Goal: Transaction & Acquisition: Subscribe to service/newsletter

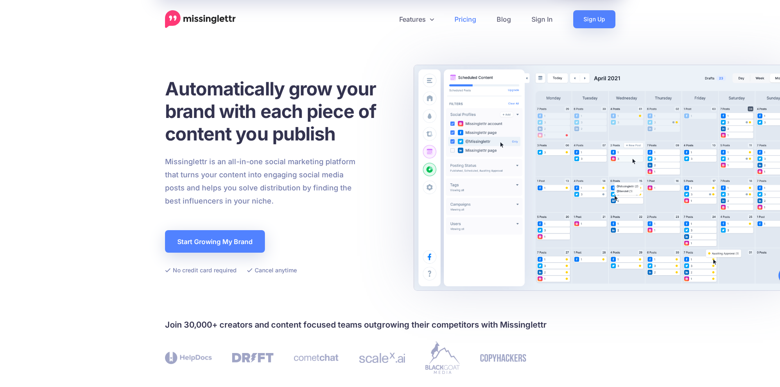
click at [470, 16] on link "Pricing" at bounding box center [465, 19] width 42 height 18
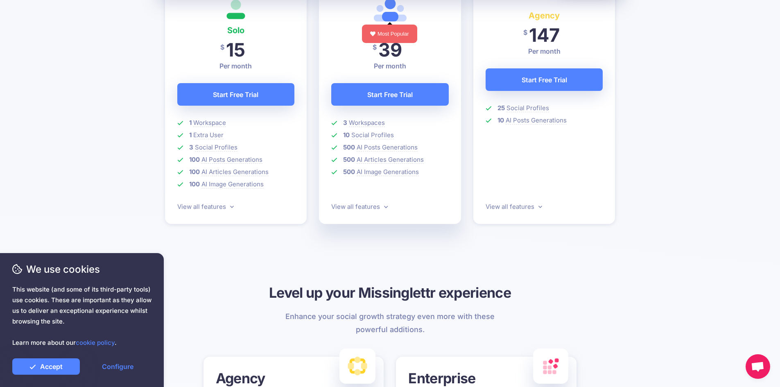
scroll to position [273, 0]
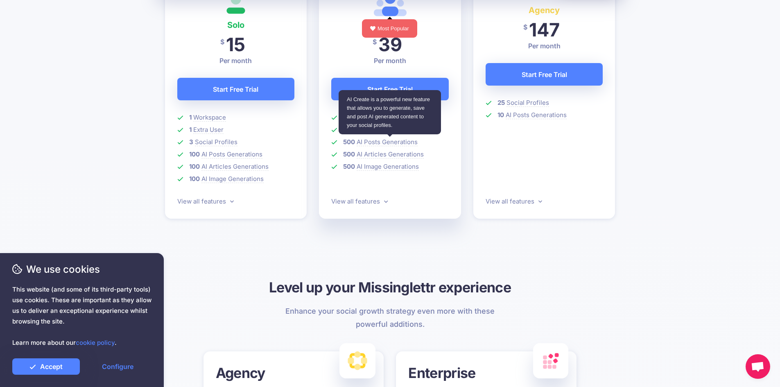
click at [377, 140] on span "AI Posts Generations" at bounding box center [387, 142] width 61 height 8
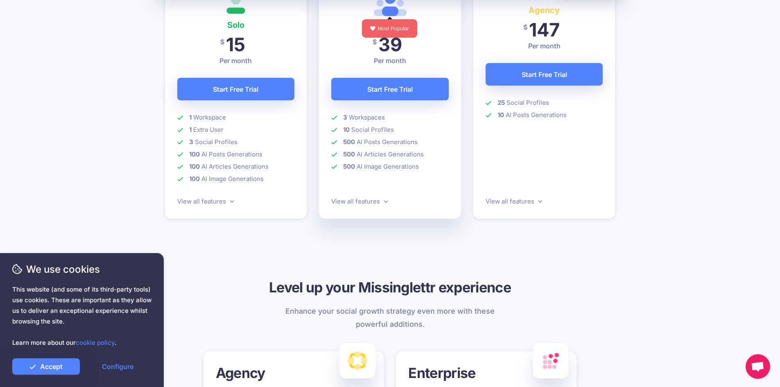
click at [128, 161] on div "Find the plan that's right for you Every single plan comes with a free trial an…" at bounding box center [390, 371] width 780 height 1159
click at [378, 203] on link "View all features" at bounding box center [359, 201] width 56 height 8
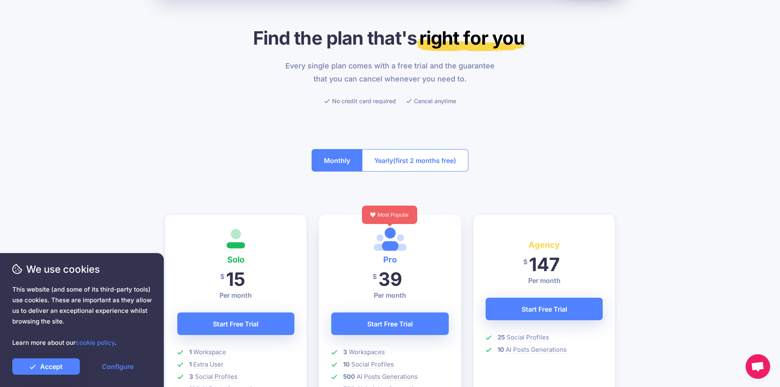
scroll to position [0, 0]
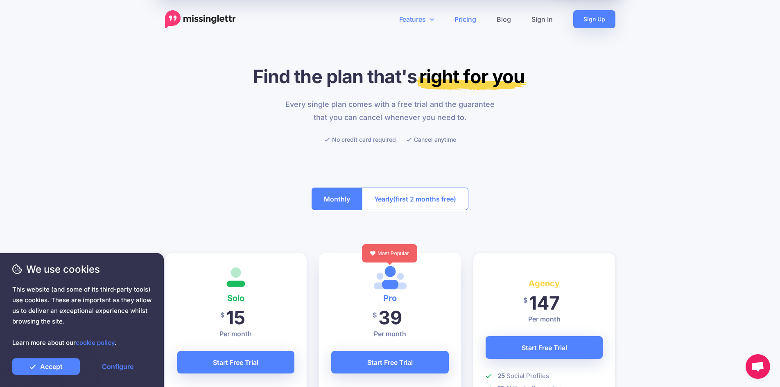
click at [424, 18] on link "Features" at bounding box center [416, 19] width 55 height 18
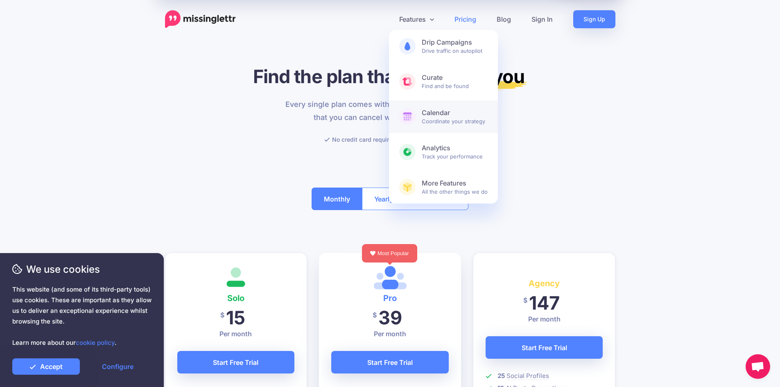
click at [416, 122] on link "Calendar Coordinate your strategy" at bounding box center [443, 116] width 109 height 33
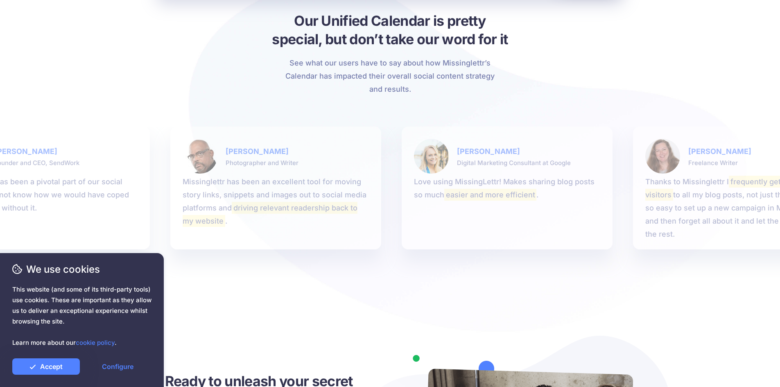
scroll to position [2057, 0]
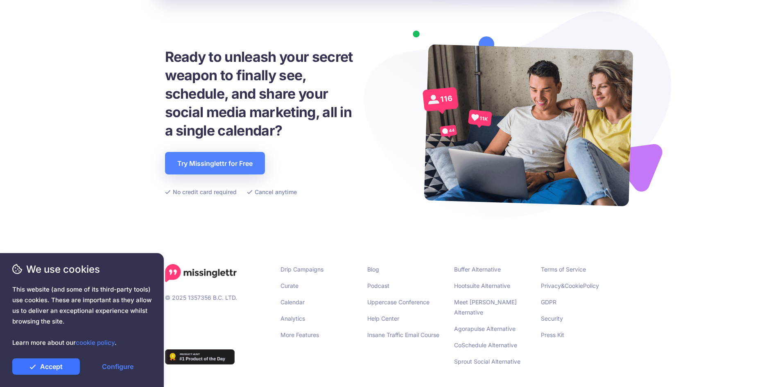
click at [65, 363] on link "Accept" at bounding box center [46, 366] width 68 height 16
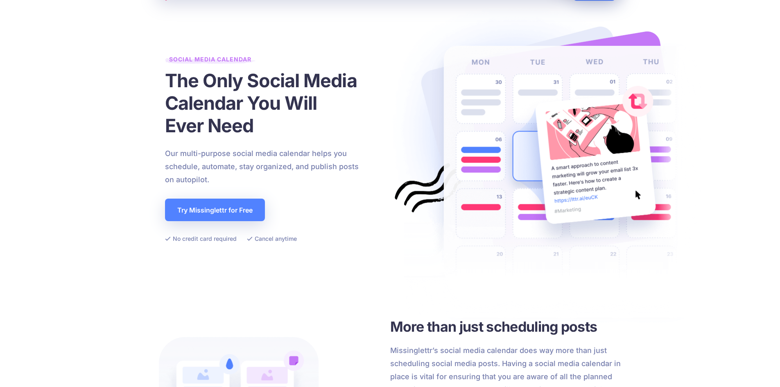
scroll to position [0, 0]
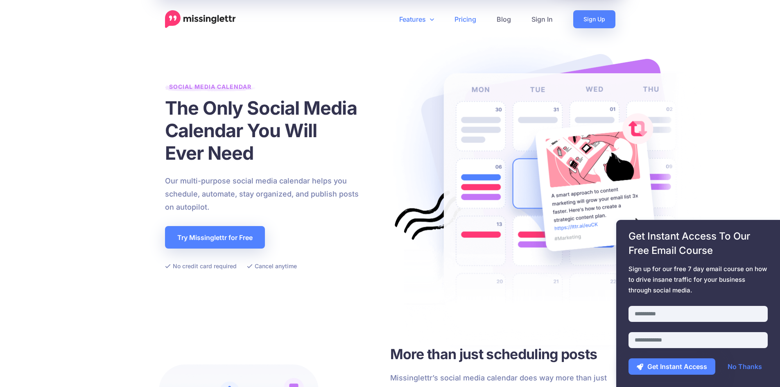
click at [462, 18] on link "Pricing" at bounding box center [465, 19] width 42 height 18
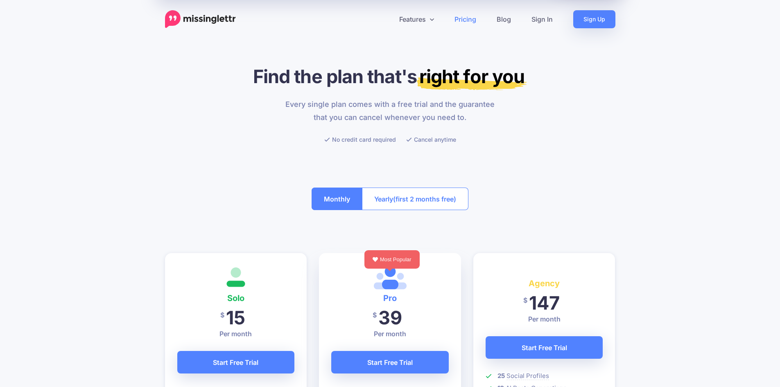
click at [402, 198] on span "(first 2 months free)" at bounding box center [424, 198] width 63 height 13
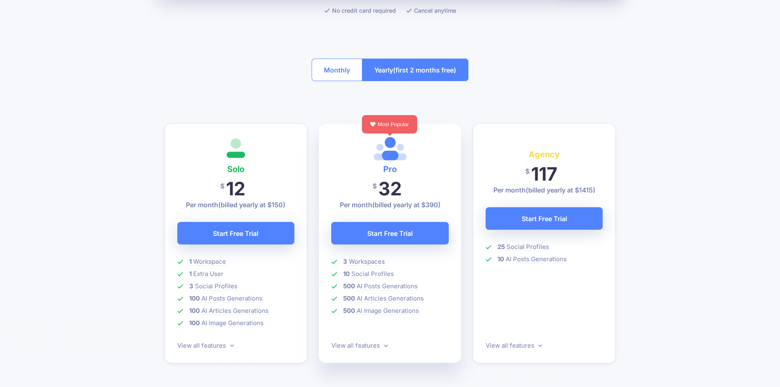
scroll to position [136, 0]
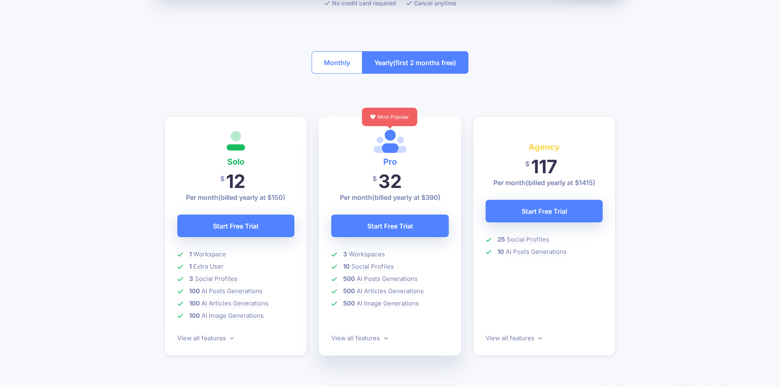
click at [433, 195] on span "(billed yearly at $390)" at bounding box center [406, 197] width 68 height 8
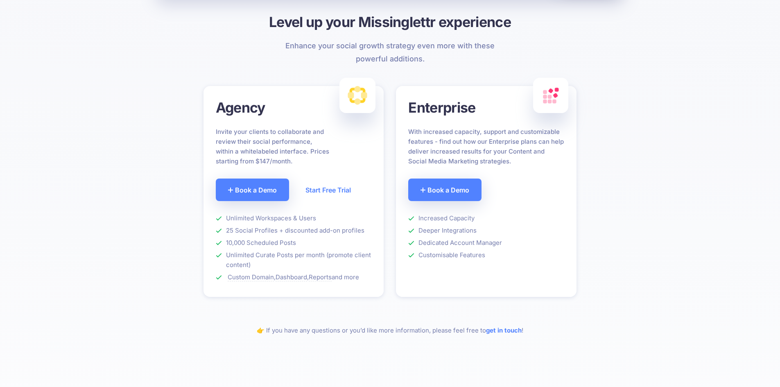
scroll to position [546, 0]
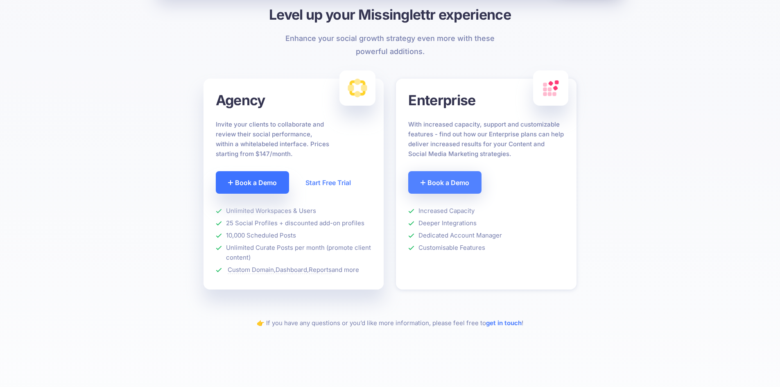
click at [278, 184] on link "Book a Demo" at bounding box center [252, 182] width 73 height 23
click at [237, 101] on h3 "Agency" at bounding box center [294, 100] width 156 height 18
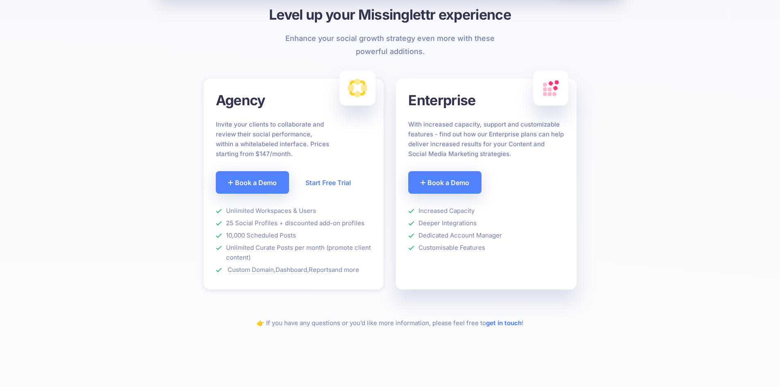
click at [441, 99] on h3 "Enterprise" at bounding box center [486, 100] width 156 height 18
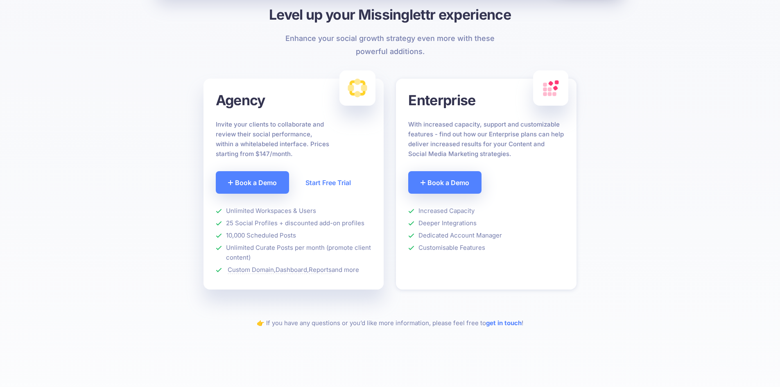
click at [233, 87] on div "Agency Invite your clients to collaborate and review their social performance, …" at bounding box center [293, 184] width 181 height 211
copy h3 "Agency"
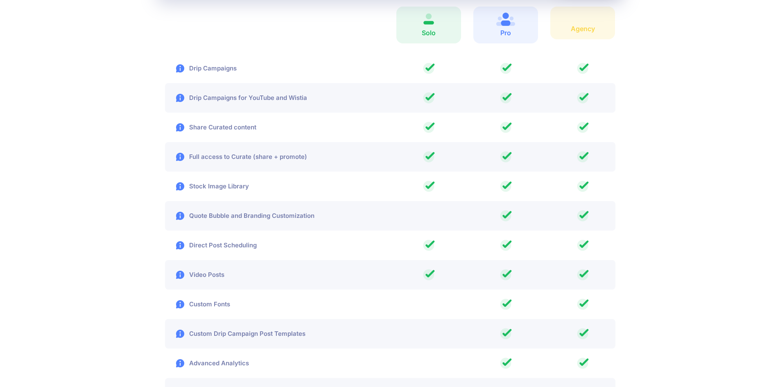
scroll to position [1364, 0]
